Goal: Transaction & Acquisition: Purchase product/service

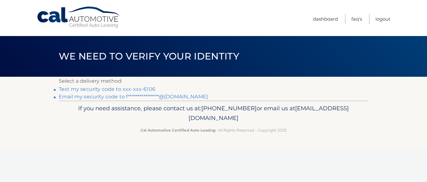
click at [115, 89] on link "Text my security code to xxx-xxx-6106" at bounding box center [107, 89] width 97 height 6
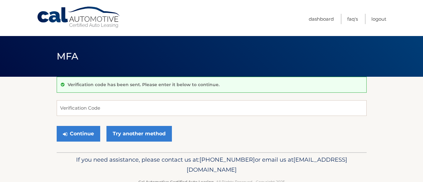
drag, startPoint x: 0, startPoint y: 0, endPoint x: 115, endPoint y: 89, distance: 145.5
click at [115, 89] on div "Verification code has been sent. Please enter it below to continue." at bounding box center [212, 85] width 310 height 16
click at [114, 107] on input "Verification Code" at bounding box center [212, 108] width 310 height 16
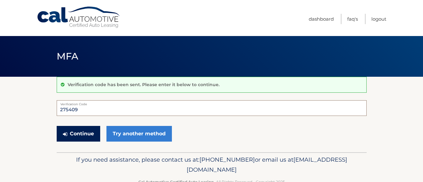
type input "275409"
click at [83, 132] on button "Continue" at bounding box center [78, 134] width 43 height 16
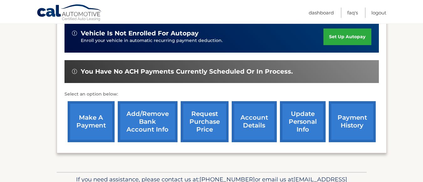
scroll to position [210, 0]
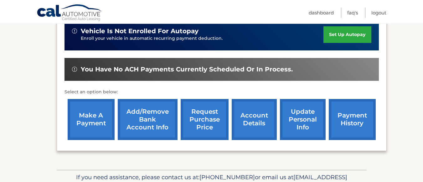
click at [87, 120] on link "make a payment" at bounding box center [91, 119] width 47 height 41
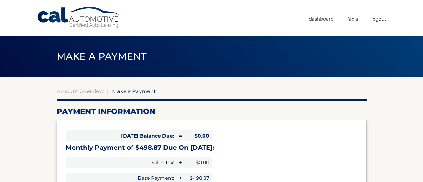
select select "YjVkMjhiNjAtMDhhYS00NjZmLThhOTQtNzZjNTNlZWQyMmVk"
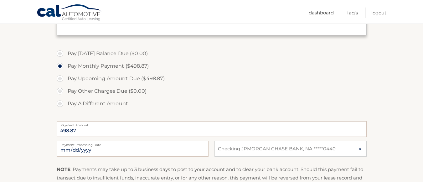
scroll to position [173, 0]
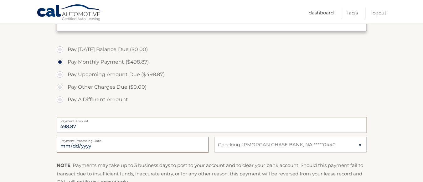
click at [180, 148] on input "2025-10-14" at bounding box center [133, 145] width 152 height 16
type input "2025-11-10"
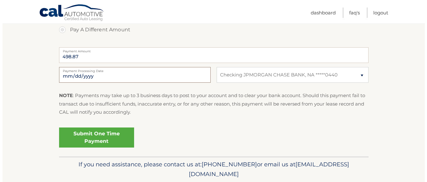
scroll to position [247, 0]
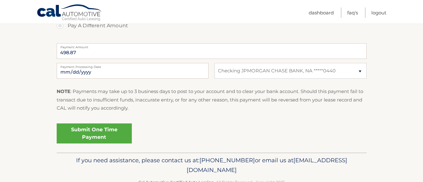
click at [98, 131] on link "Submit One Time Payment" at bounding box center [94, 133] width 75 height 20
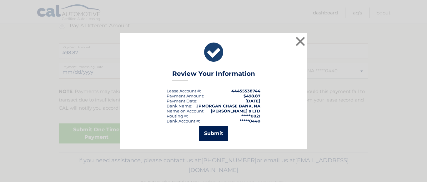
click at [213, 133] on button "Submit" at bounding box center [213, 133] width 29 height 15
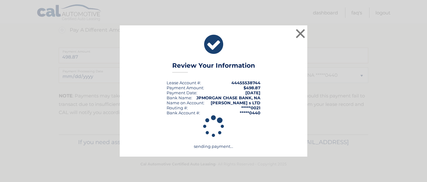
scroll to position [243, 0]
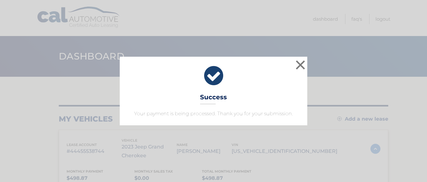
click at [294, 67] on icon at bounding box center [214, 75] width 172 height 23
click at [300, 65] on button "×" at bounding box center [300, 65] width 13 height 13
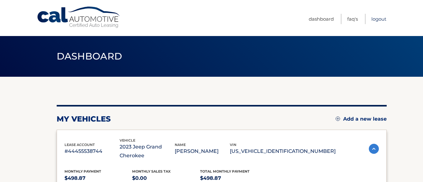
click at [374, 19] on link "Logout" at bounding box center [378, 19] width 15 height 10
